Goal: Transaction & Acquisition: Purchase product/service

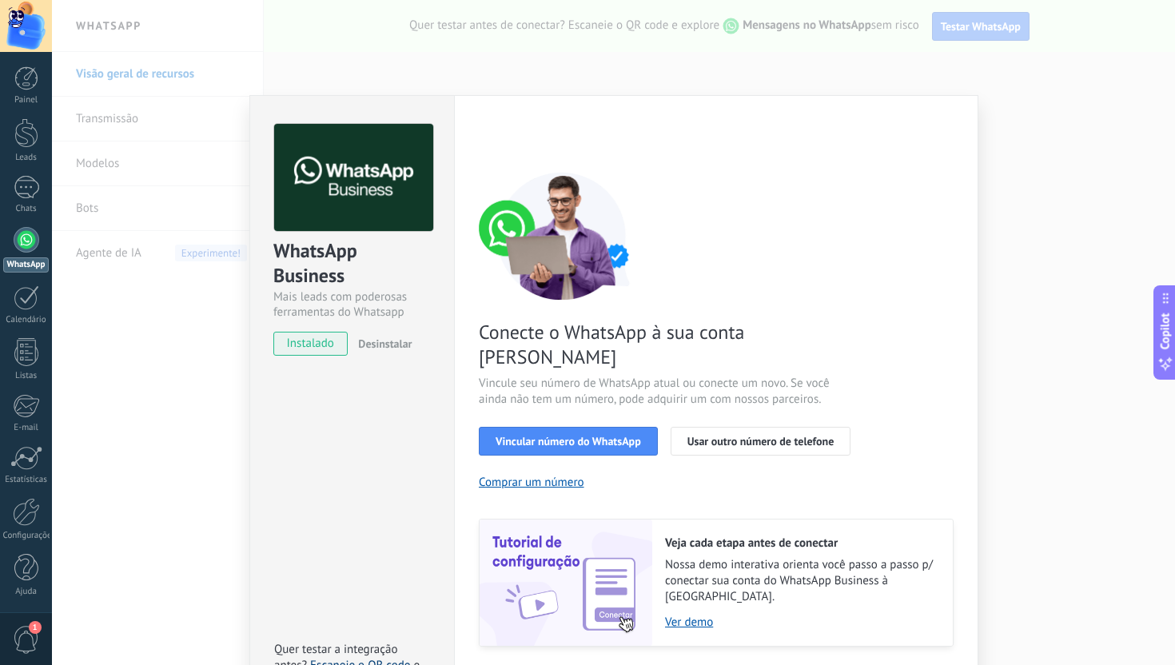
click at [368, 658] on link "Escaneie o QR code" at bounding box center [360, 665] width 100 height 15
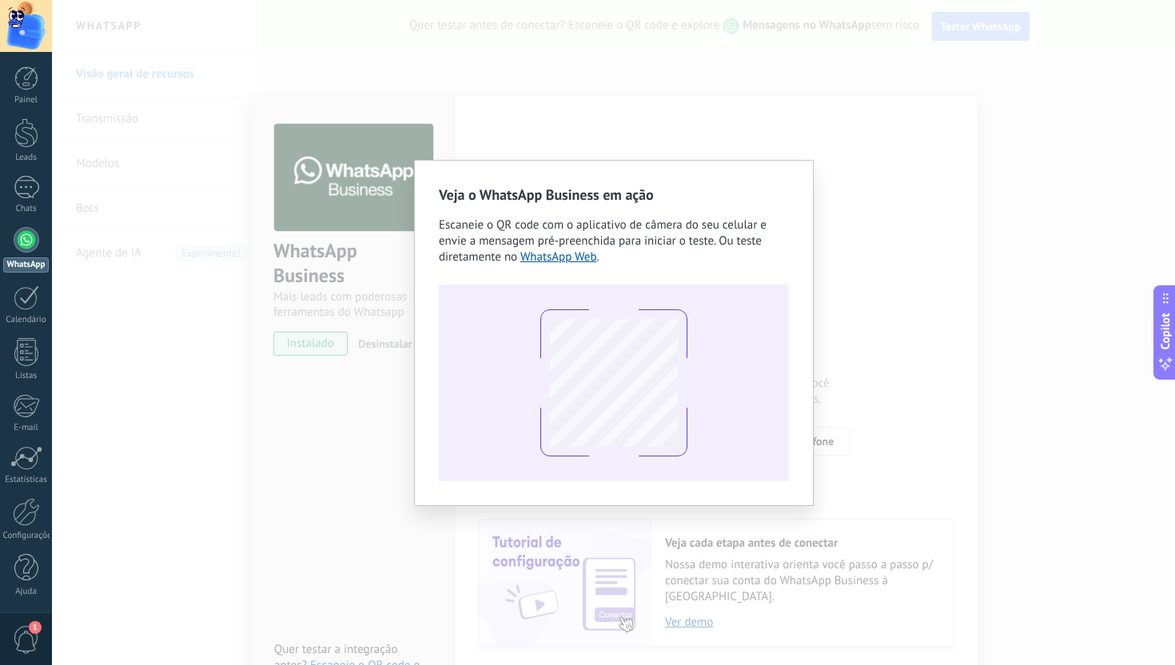
click at [366, 483] on div "Veja o WhatsApp Business em ação Escaneie o QR code com o aplicativo de câmera …" at bounding box center [613, 332] width 1123 height 665
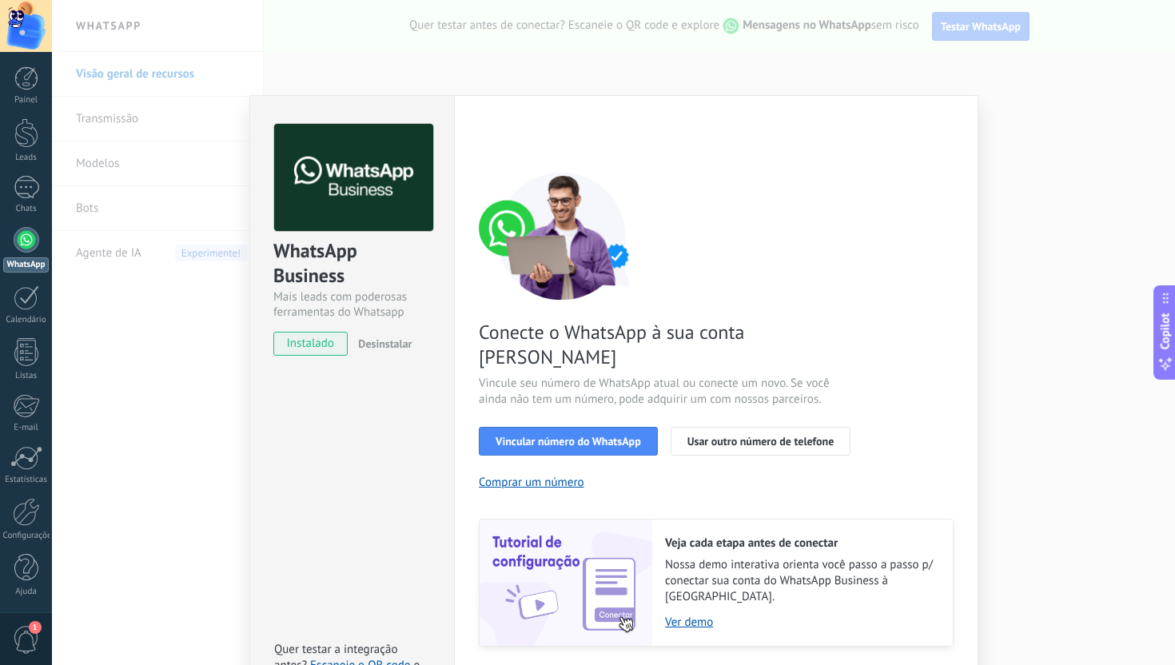
click at [282, 497] on div "WhatsApp Business Mais leads com poderosas ferramentas do Whatsapp instalado De…" at bounding box center [351, 406] width 205 height 623
click at [200, 479] on div "WhatsApp Business Mais leads com poderosas ferramentas do Whatsapp instalado De…" at bounding box center [613, 332] width 1123 height 665
click at [519, 475] on button "Comprar um número" at bounding box center [531, 482] width 105 height 15
